Goal: Task Accomplishment & Management: Use online tool/utility

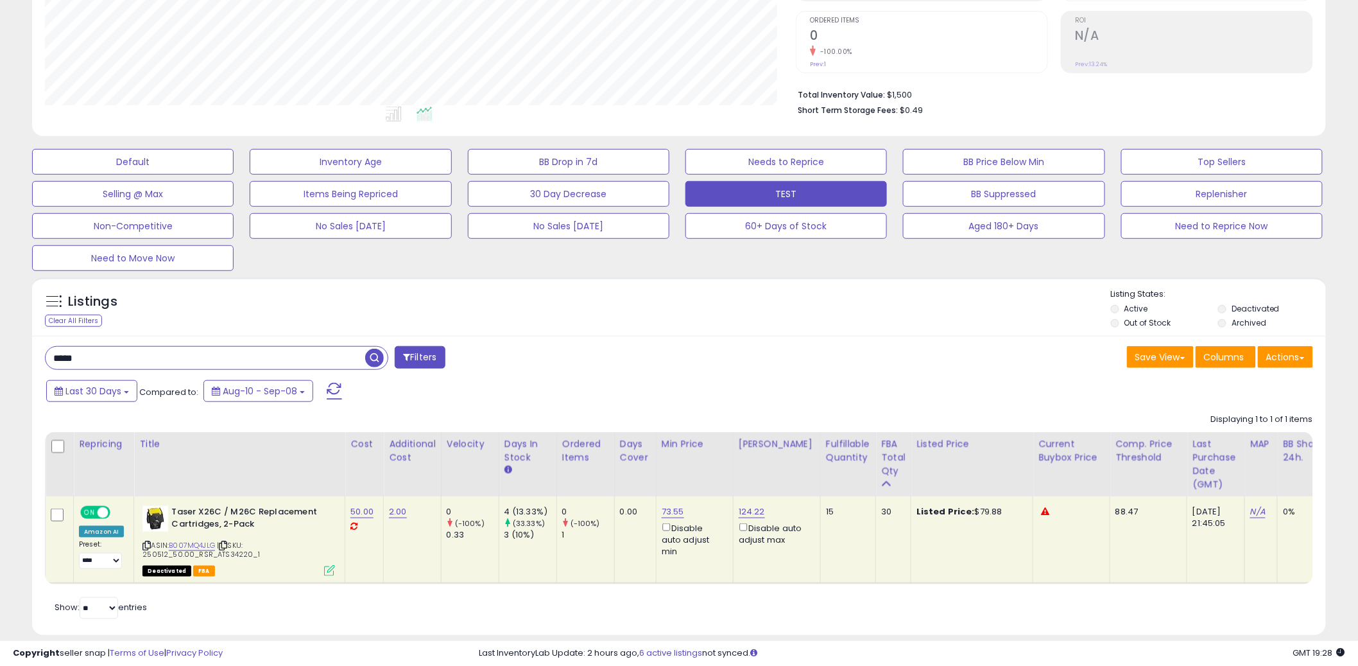
scroll to position [263, 751]
click at [317, 369] on input "*****" at bounding box center [206, 358] width 320 height 22
click at [316, 369] on input "*****" at bounding box center [206, 358] width 320 height 22
type input "********"
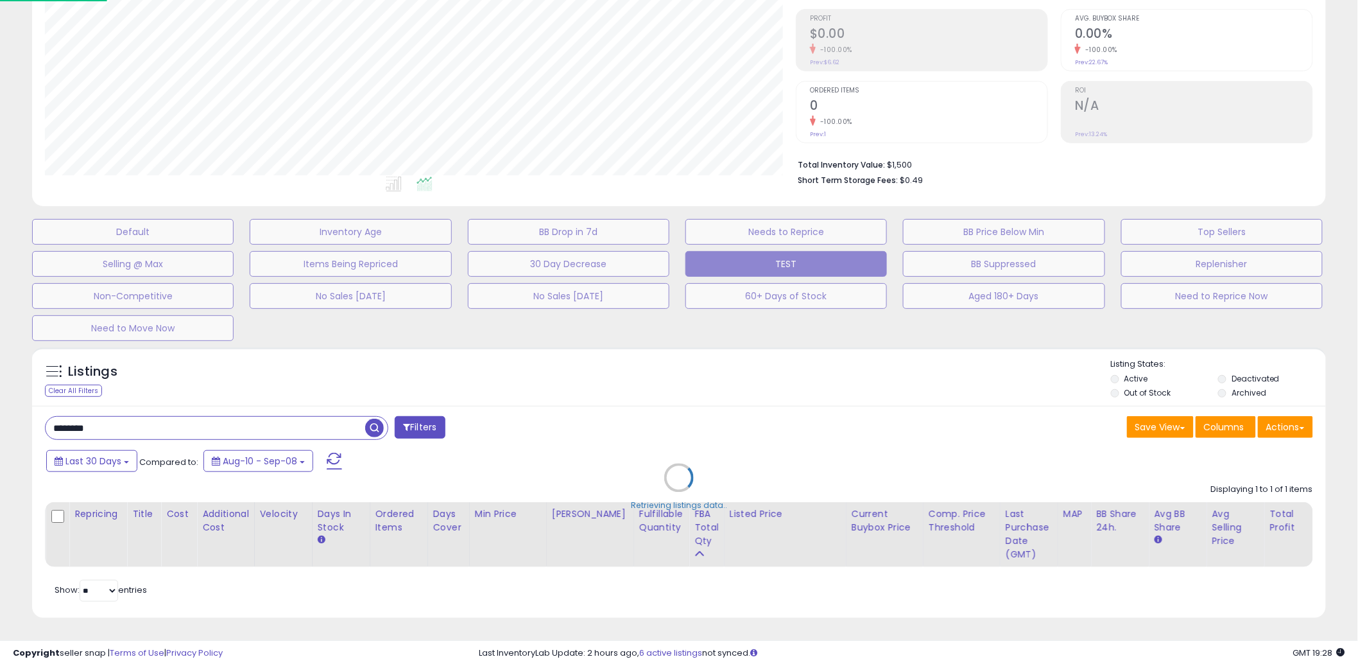
scroll to position [263, 758]
click at [659, 361] on div "Retrieving listings data.." at bounding box center [684, 487] width 1324 height 293
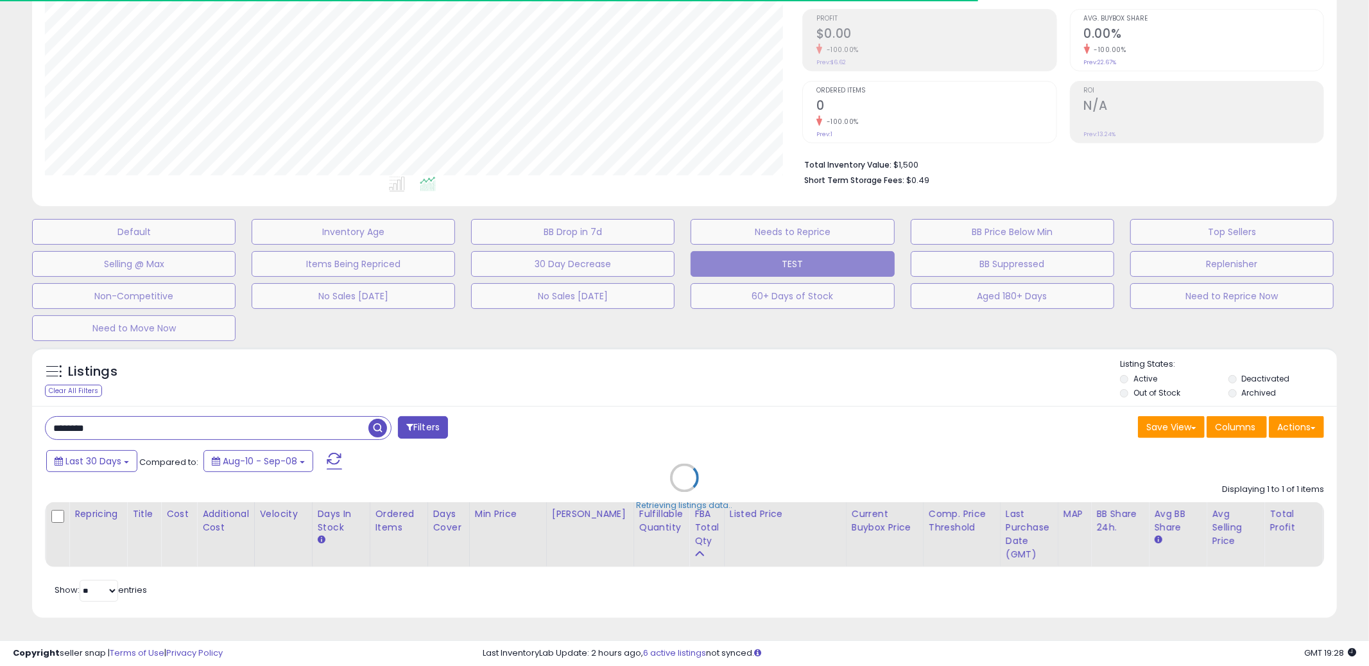
click at [678, 351] on div "Retrieving listings data.." at bounding box center [684, 487] width 1324 height 293
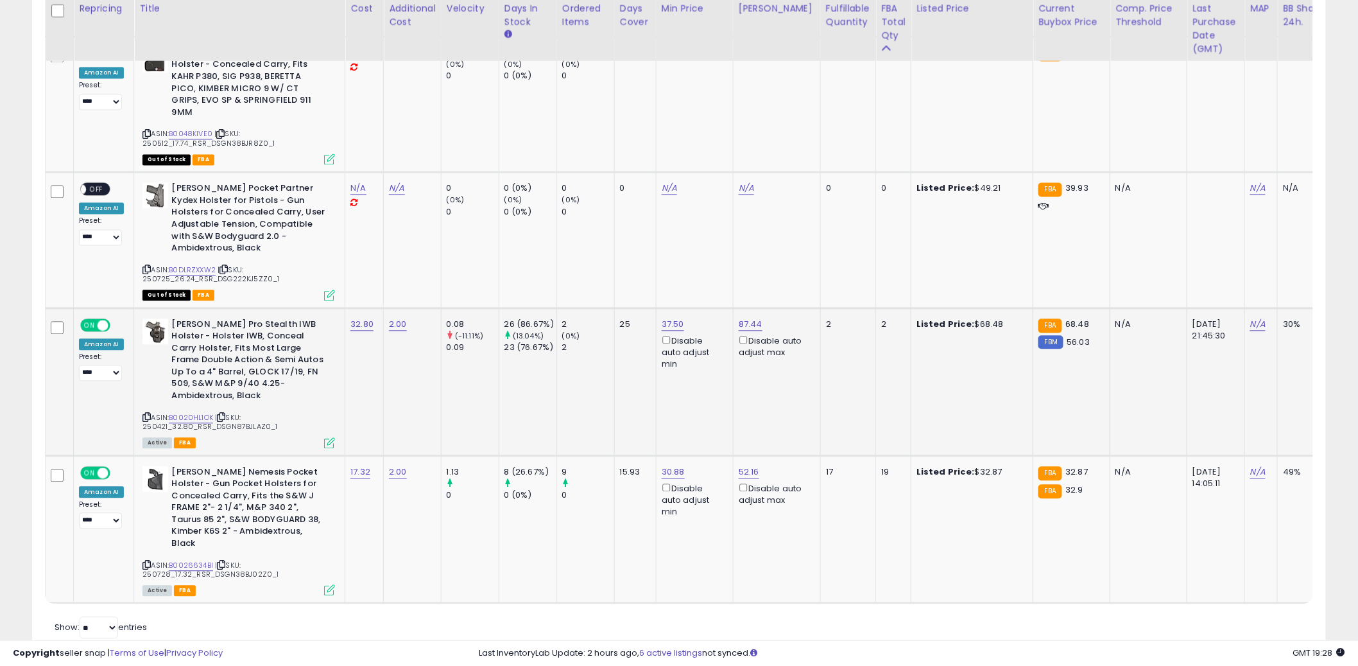
scroll to position [1019, 0]
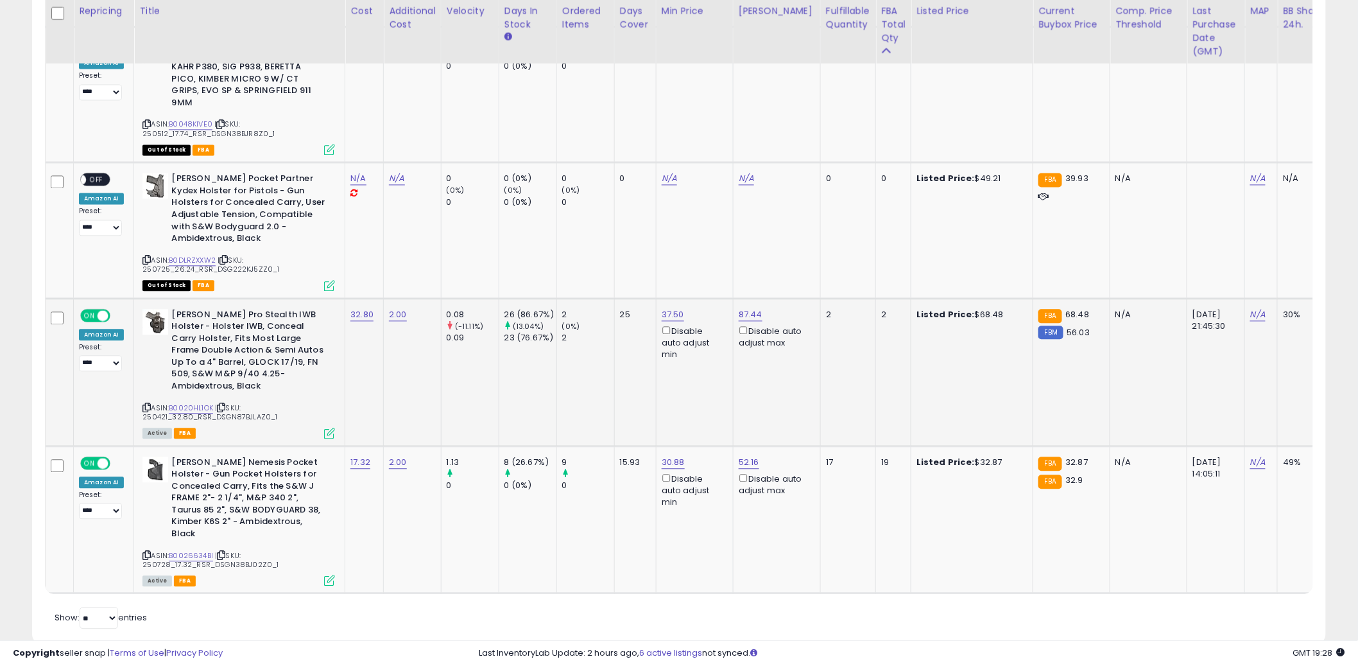
click at [668, 359] on td "37.50 Disable auto adjust min" at bounding box center [694, 372] width 77 height 148
drag, startPoint x: 262, startPoint y: 392, endPoint x: 217, endPoint y: 394, distance: 45.0
click at [211, 403] on span "| SKU: 250421_32.80_RSR_DSGN87BJLAZ0_1" at bounding box center [210, 412] width 135 height 19
copy span "DSGN87BJLAZ0"
click at [210, 551] on span "| SKU: 250728_17.32_RSR_DSGN38BJ02Z0_1" at bounding box center [211, 560] width 136 height 19
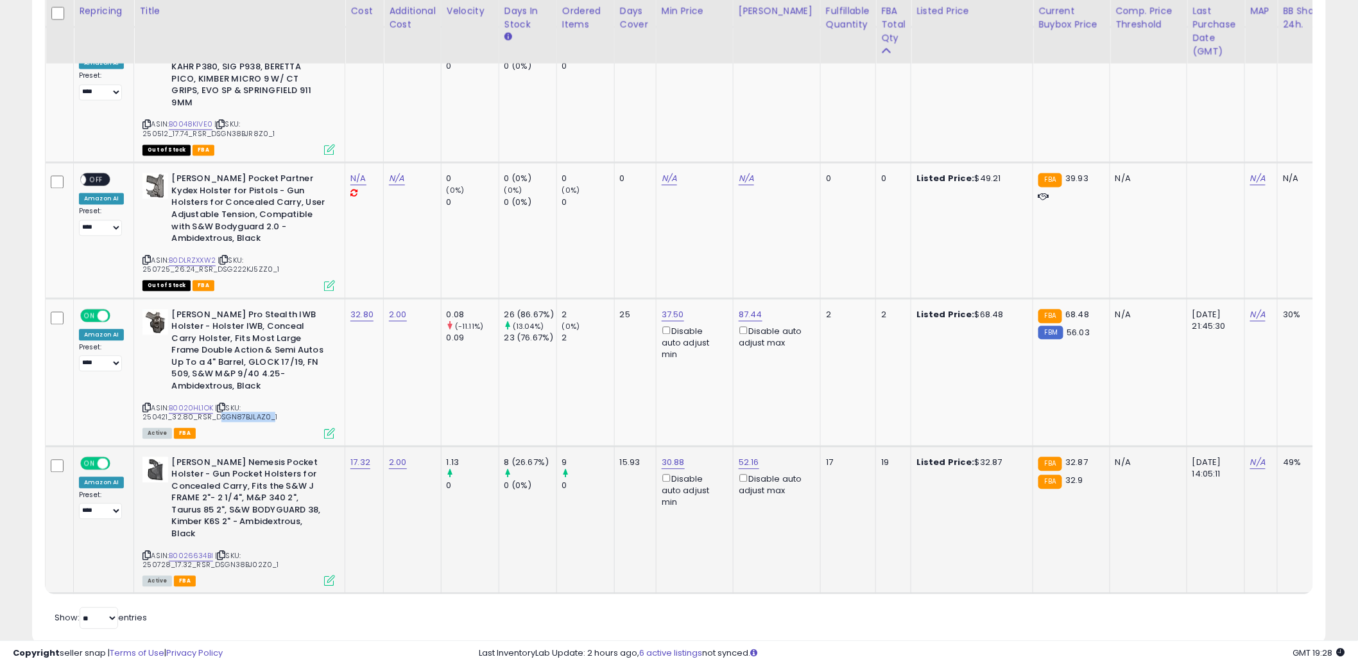
drag, startPoint x: 210, startPoint y: 528, endPoint x: 261, endPoint y: 529, distance: 51.4
click at [261, 551] on span "| SKU: 250728_17.32_RSR_DSGN38BJ02Z0_1" at bounding box center [211, 560] width 136 height 19
click at [253, 551] on span "| SKU: 250728_17.32_RSR_DSGN38BJ02Z0_1" at bounding box center [211, 560] width 136 height 19
drag, startPoint x: 262, startPoint y: 526, endPoint x: 221, endPoint y: 529, distance: 41.2
click at [211, 551] on span "| SKU: 250728_17.32_RSR_DSGN38BJ02Z0_1" at bounding box center [211, 560] width 136 height 19
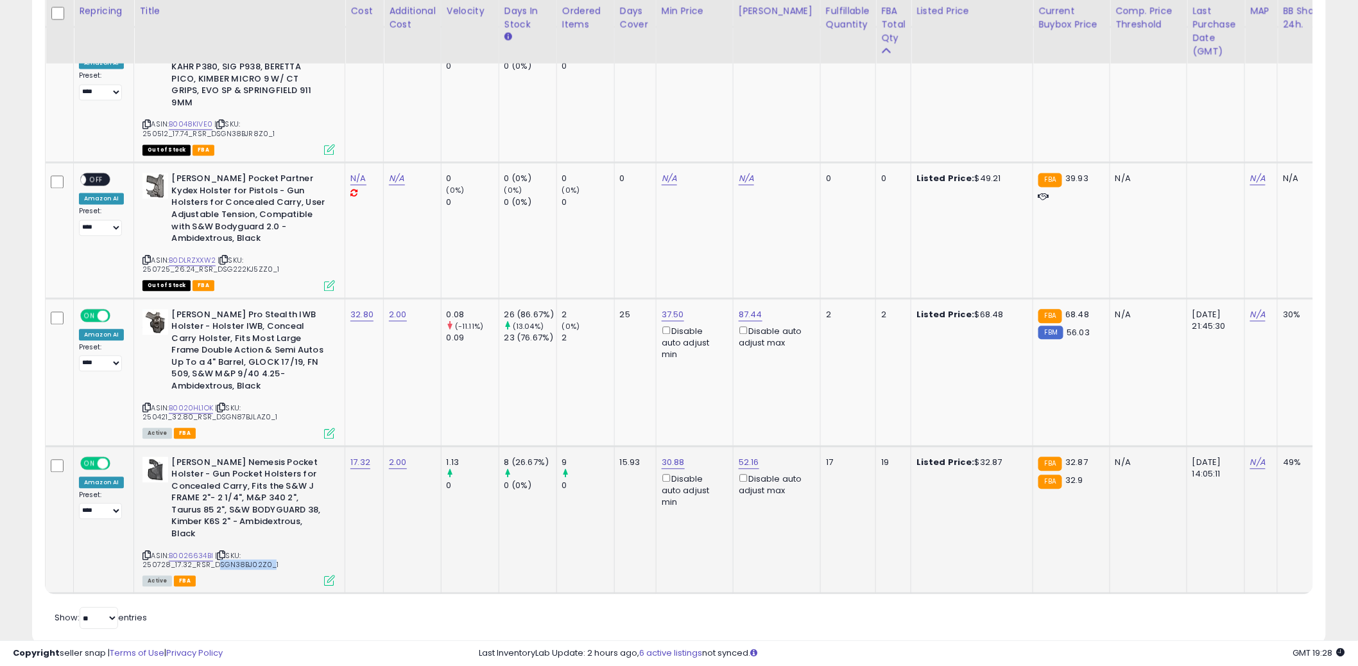
copy span "DSGN38BJ02Z0"
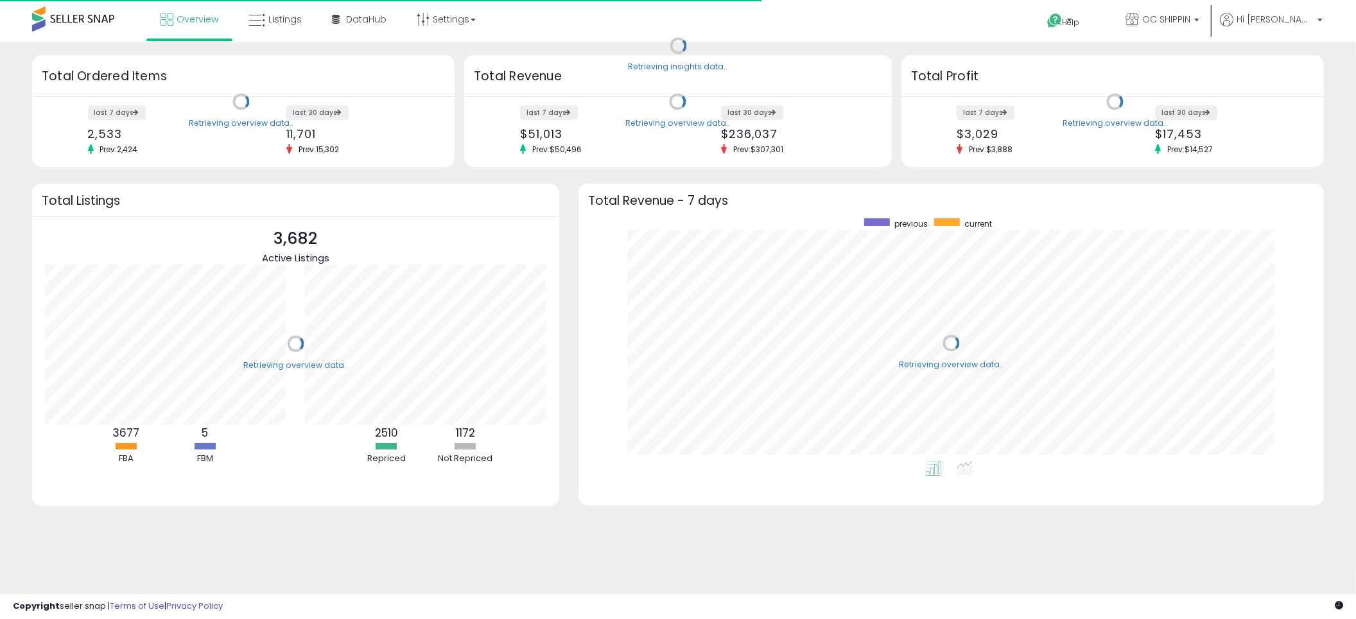
scroll to position [242, 720]
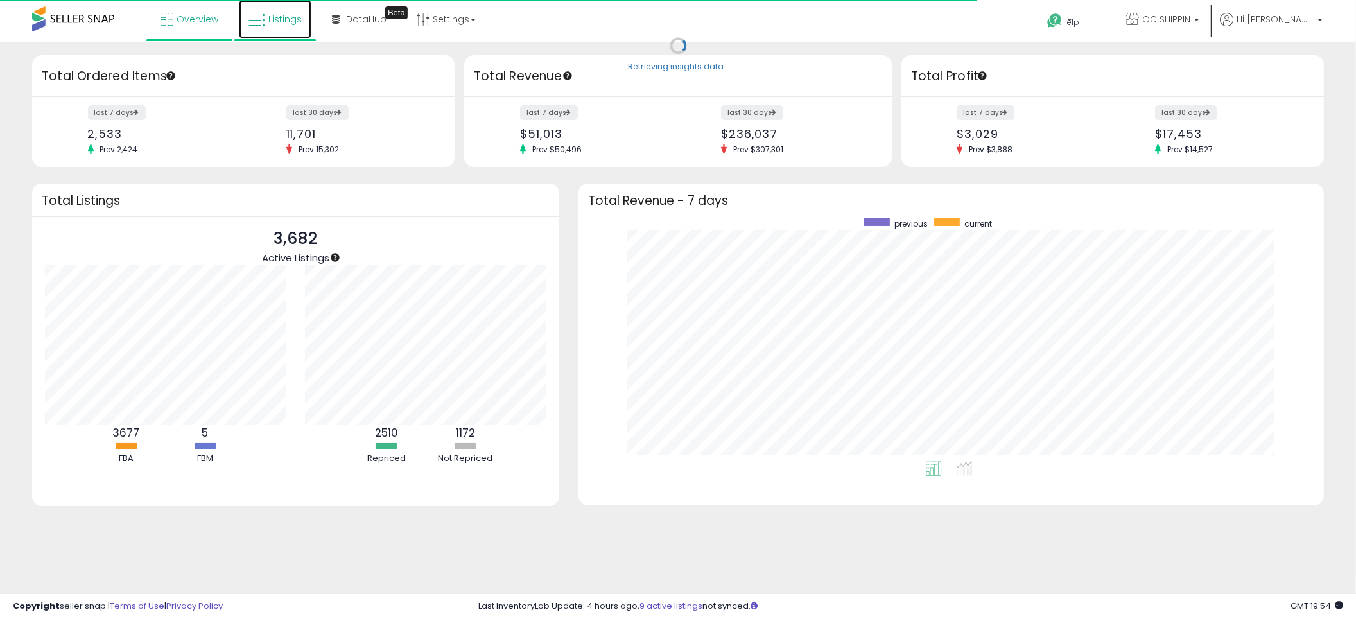
click at [262, 22] on icon at bounding box center [256, 20] width 17 height 17
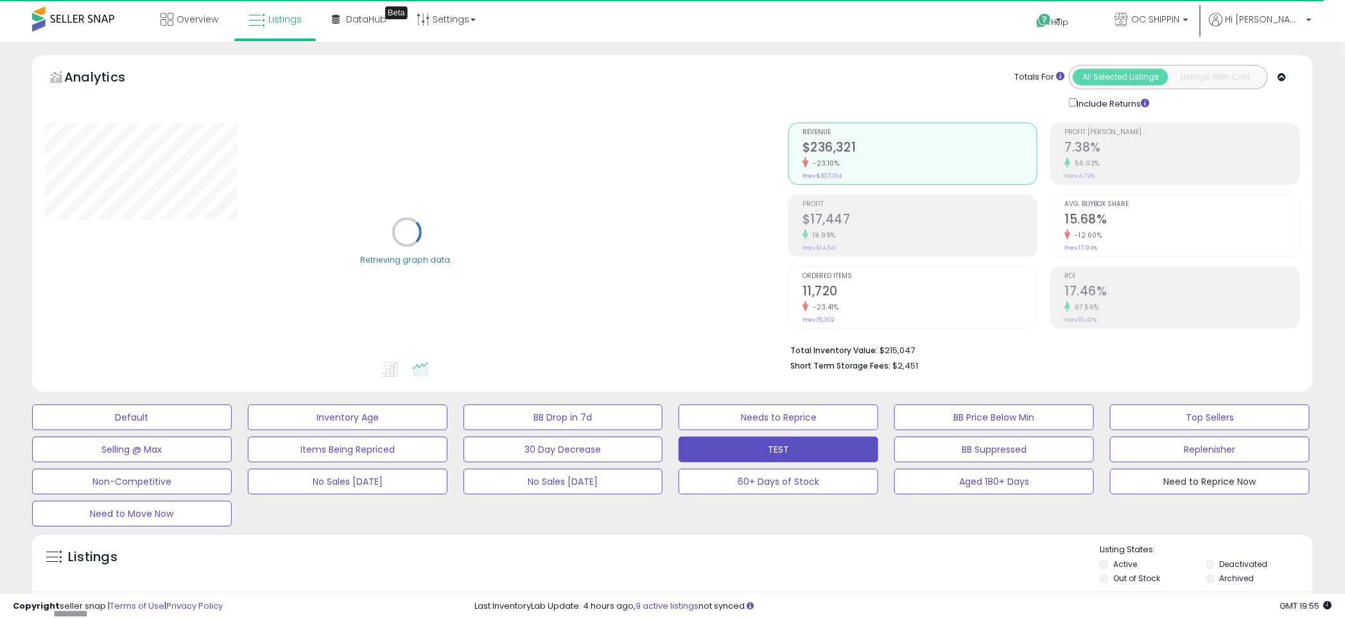
click at [1171, 479] on button "Need to Reprice Now" at bounding box center [1210, 482] width 200 height 26
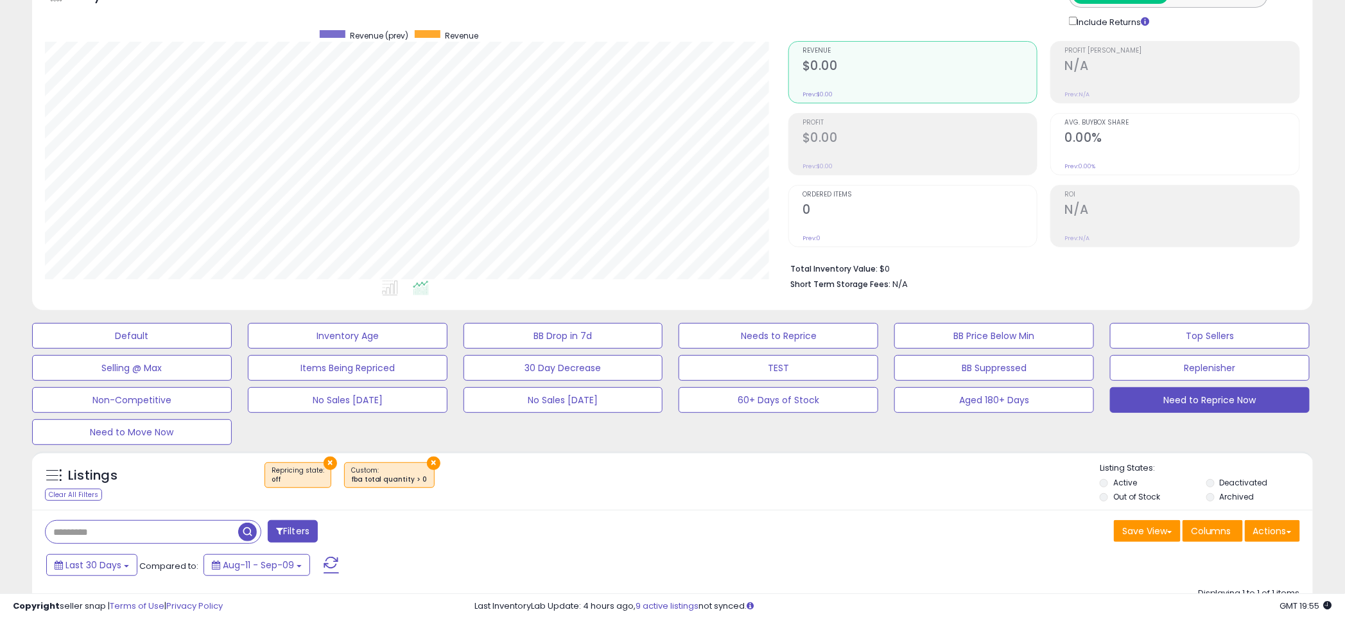
scroll to position [263, 743]
click at [148, 542] on input "text" at bounding box center [204, 532] width 316 height 22
type input "********"
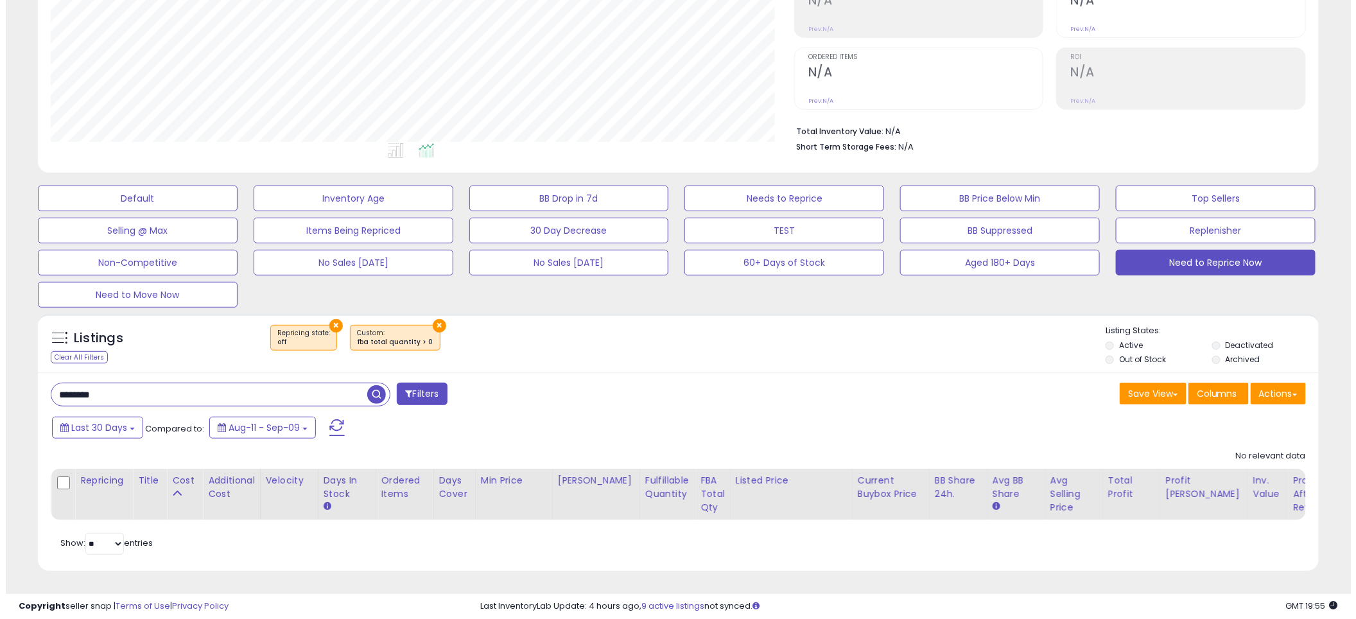
scroll to position [230, 0]
click at [324, 319] on button "×" at bounding box center [330, 325] width 13 height 13
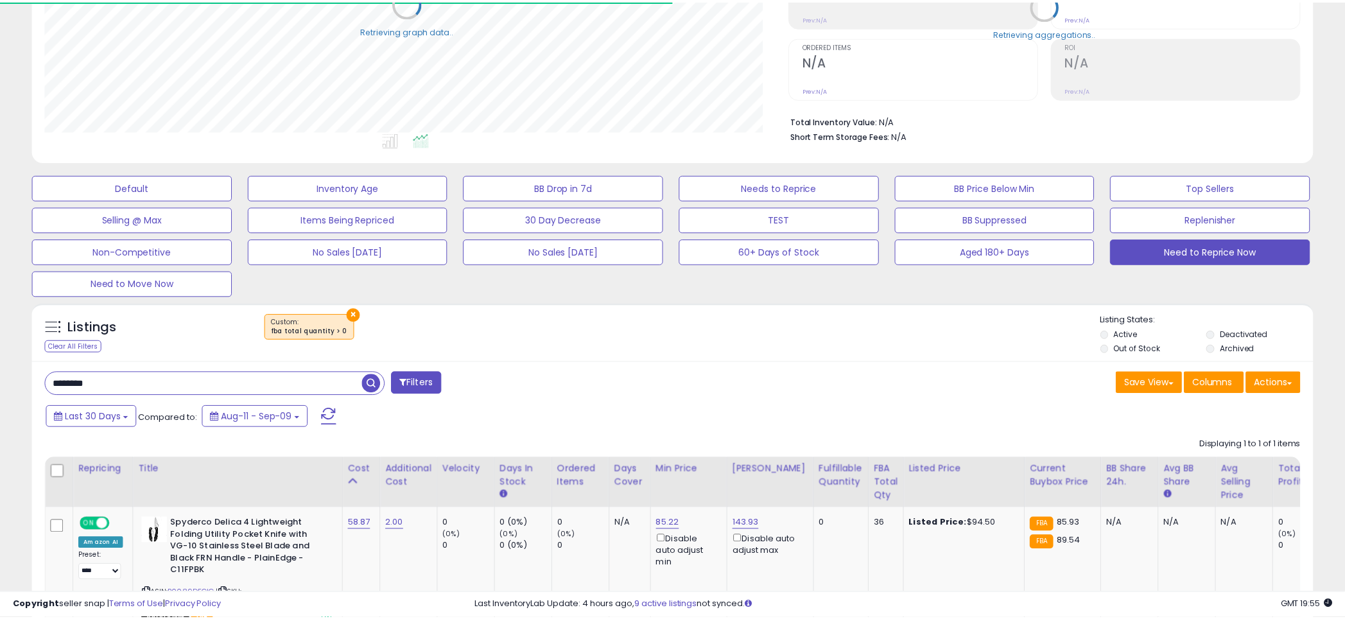
scroll to position [263, 743]
click at [347, 313] on button "×" at bounding box center [353, 314] width 13 height 13
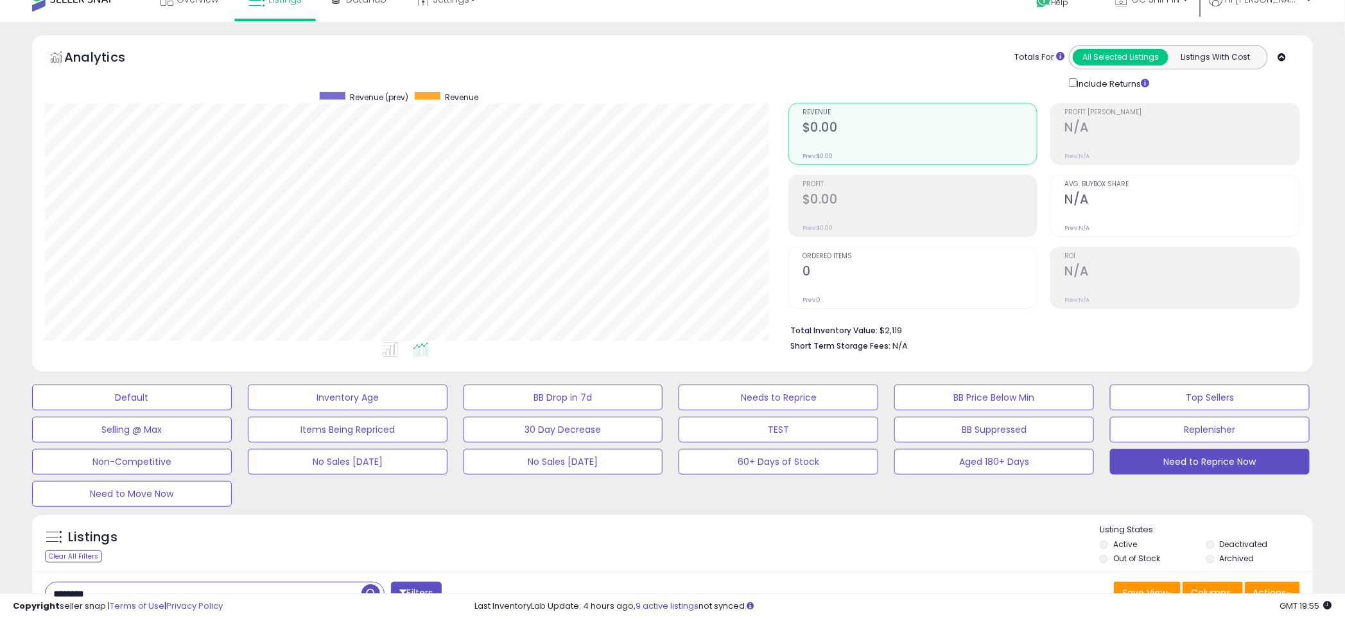
scroll to position [0, 0]
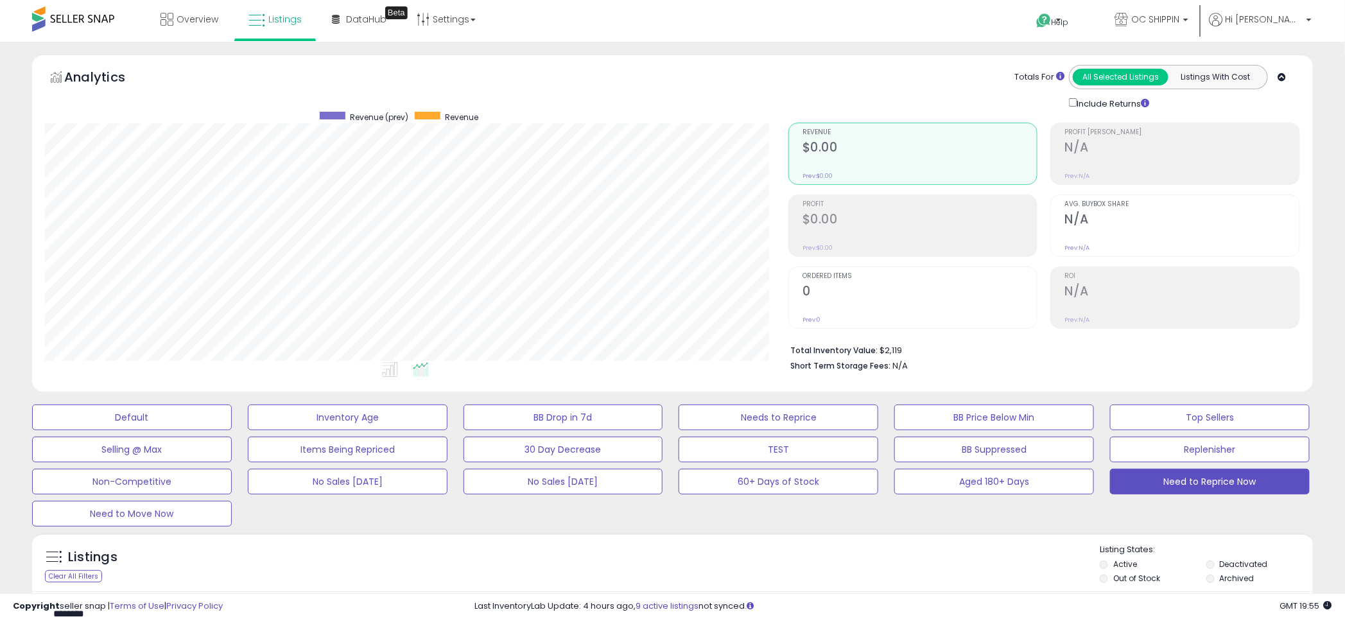
click at [667, 380] on ul at bounding box center [392, 371] width 753 height 23
